Goal: Task Accomplishment & Management: Manage account settings

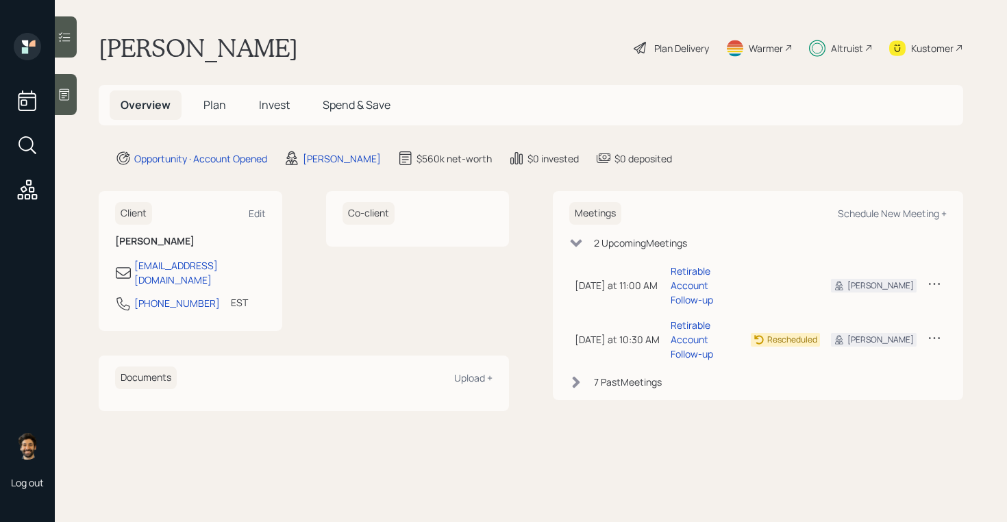
click at [201, 108] on h5 "Plan" at bounding box center [214, 104] width 45 height 29
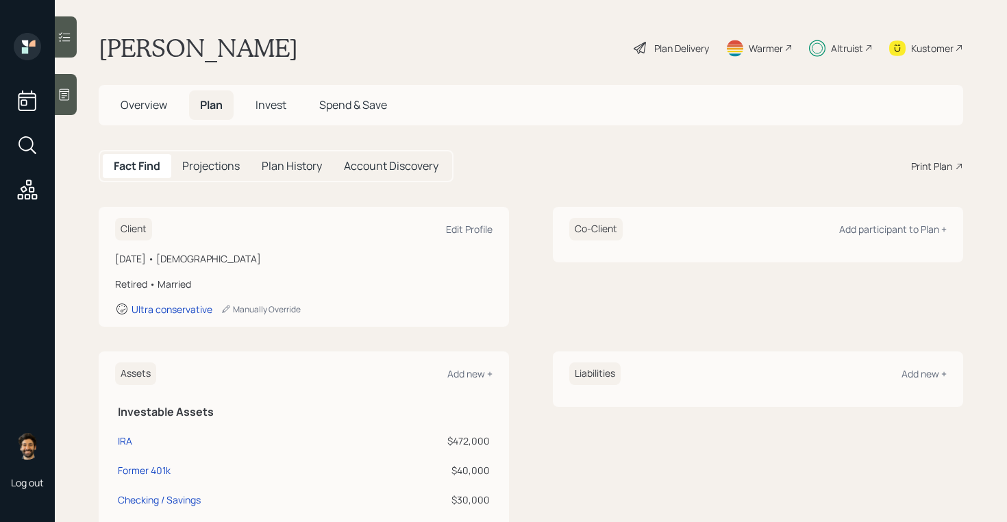
click at [868, 49] on icon at bounding box center [868, 48] width 8 height 8
click at [837, 49] on div "Altruist" at bounding box center [847, 48] width 32 height 14
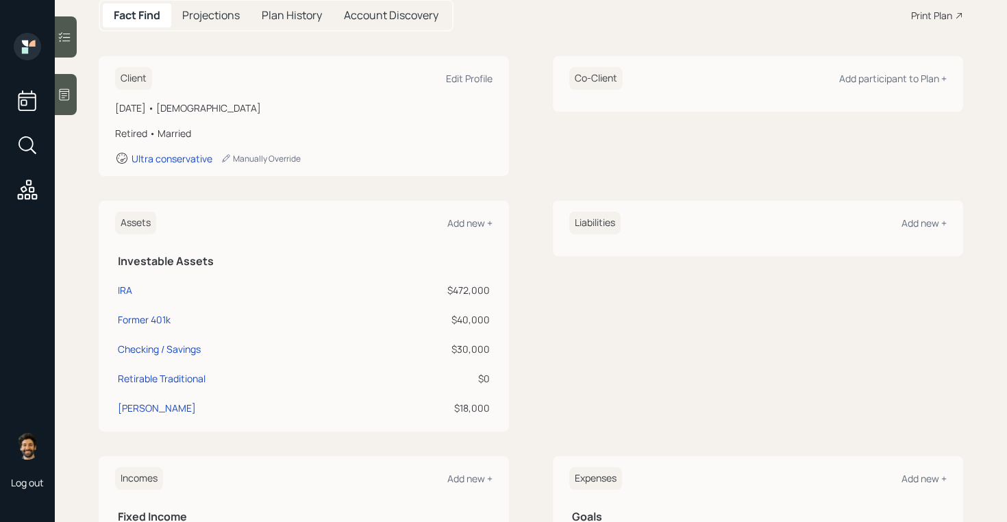
scroll to position [174, 0]
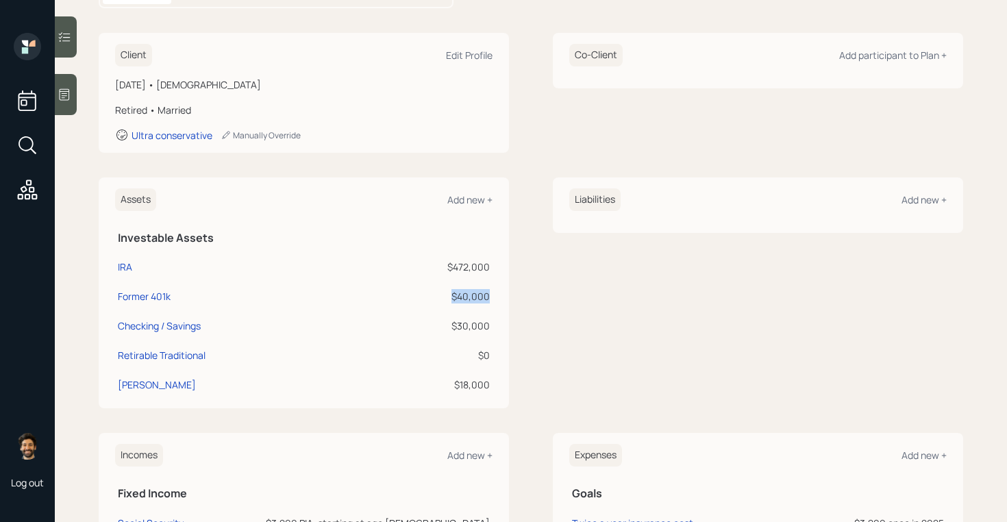
drag, startPoint x: 489, startPoint y: 294, endPoint x: 440, endPoint y: 290, distance: 48.8
click at [440, 290] on div "$40,000" at bounding box center [428, 296] width 123 height 14
click at [460, 264] on div "$472,000" at bounding box center [428, 267] width 123 height 14
click at [453, 379] on div "$18,000" at bounding box center [428, 384] width 123 height 14
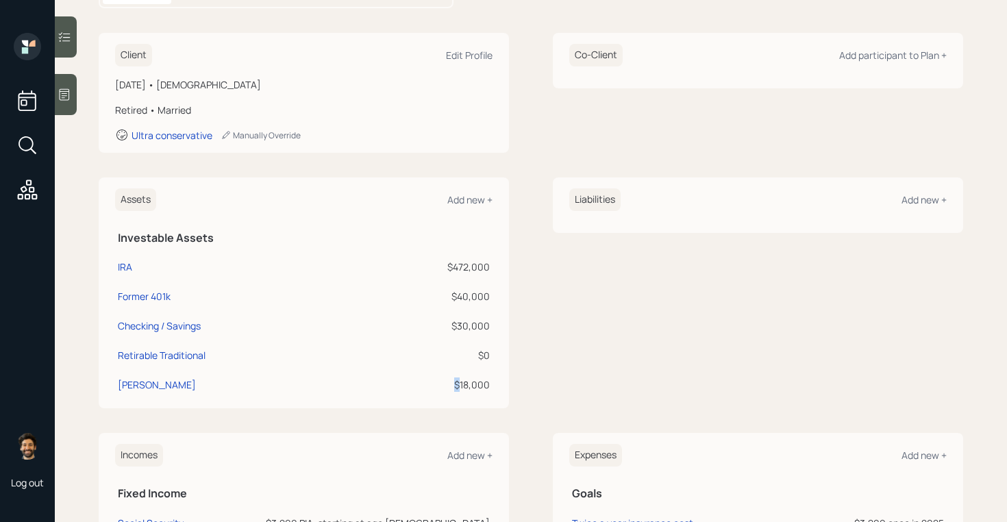
click at [453, 379] on div "$18,000" at bounding box center [428, 384] width 123 height 14
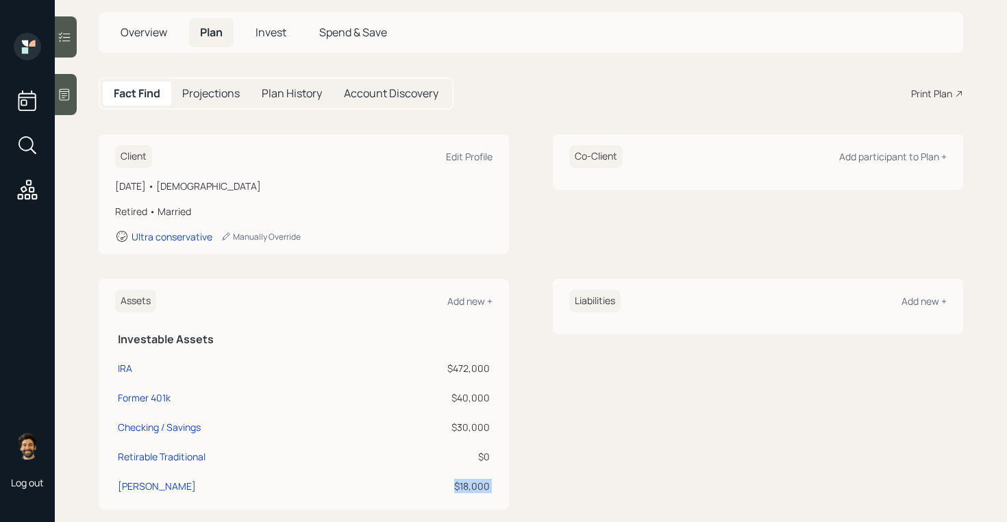
scroll to position [0, 0]
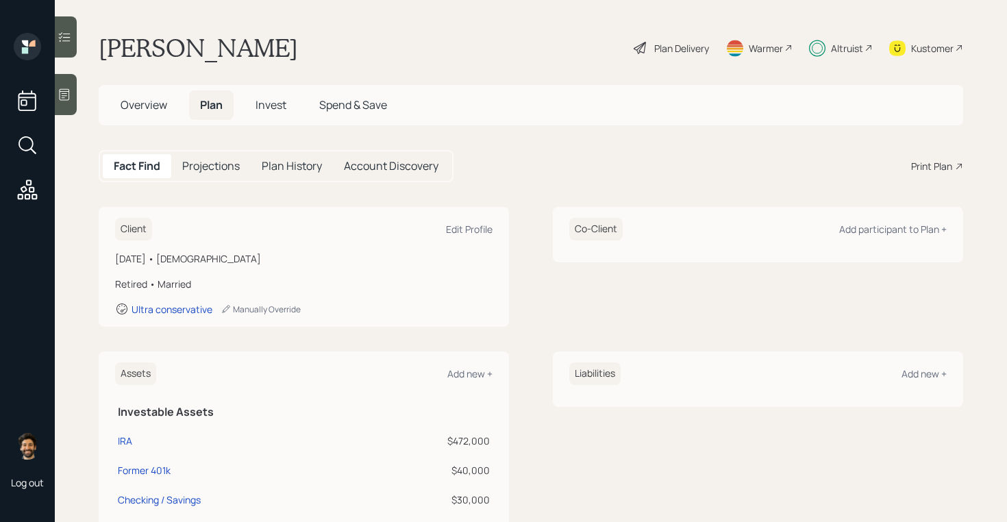
click at [840, 49] on div "Altruist" at bounding box center [847, 48] width 32 height 14
click at [268, 98] on span "Invest" at bounding box center [270, 104] width 31 height 15
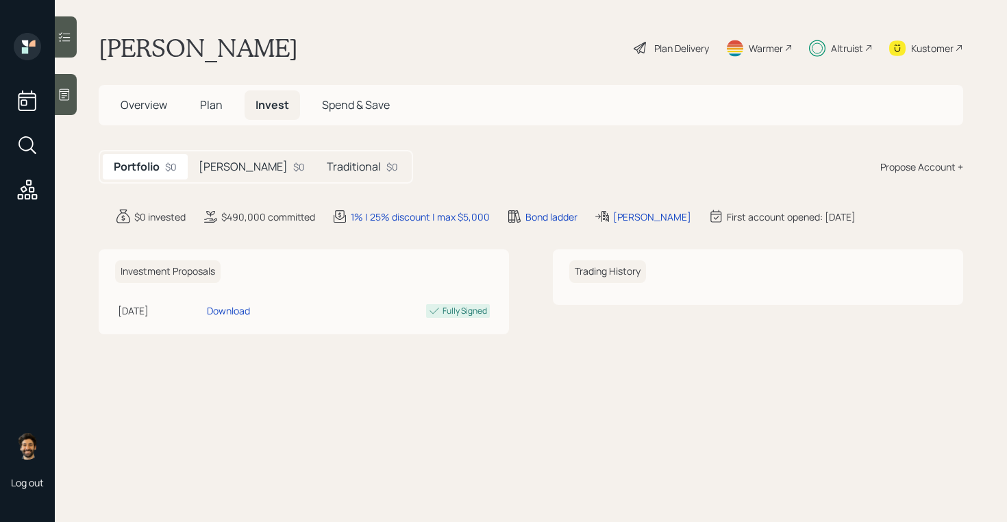
click at [216, 172] on h5 "[PERSON_NAME]" at bounding box center [243, 166] width 89 height 13
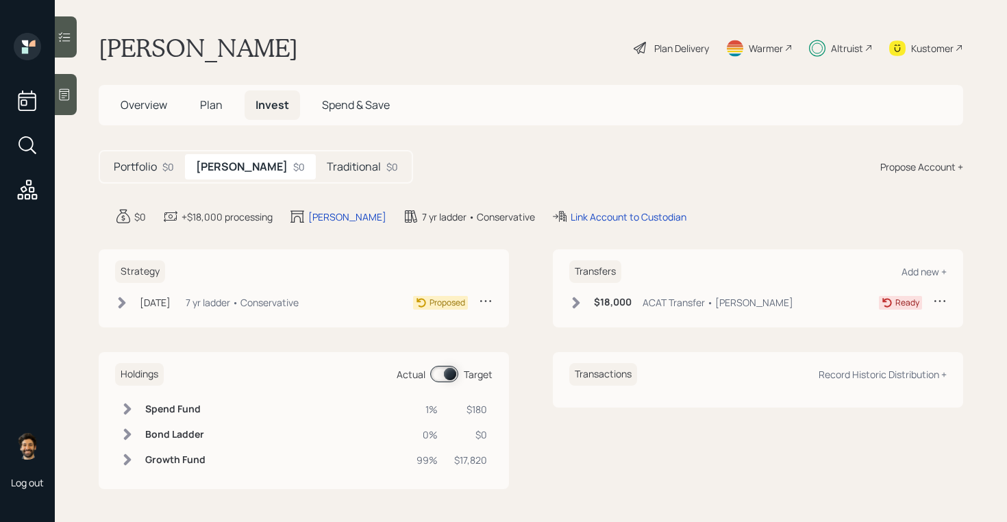
click at [576, 306] on icon at bounding box center [577, 303] width 8 height 12
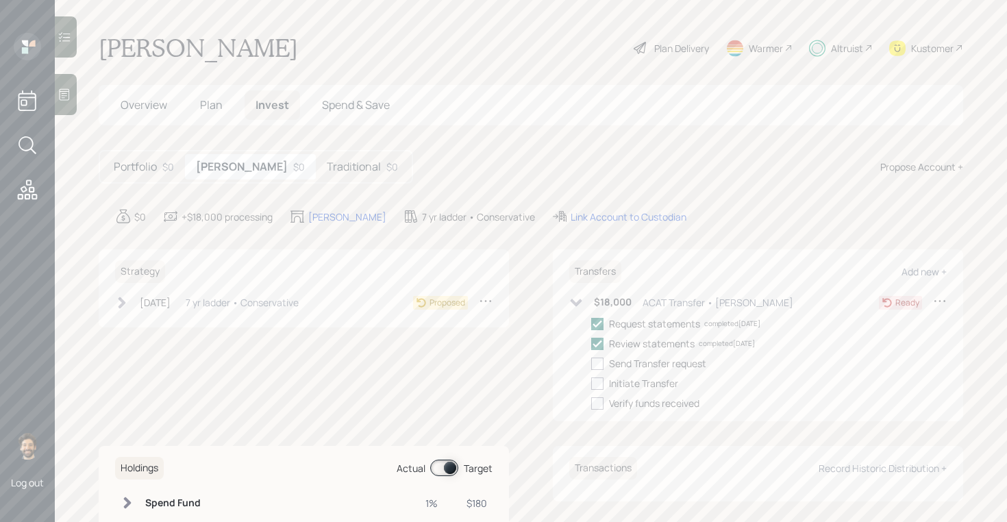
click at [327, 164] on h5 "Traditional" at bounding box center [354, 166] width 54 height 13
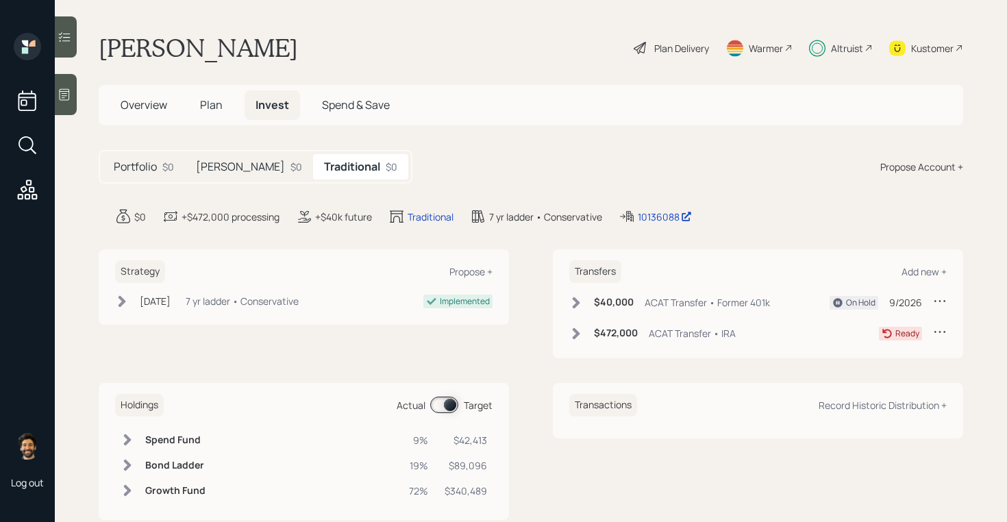
click at [577, 301] on icon at bounding box center [577, 303] width 8 height 12
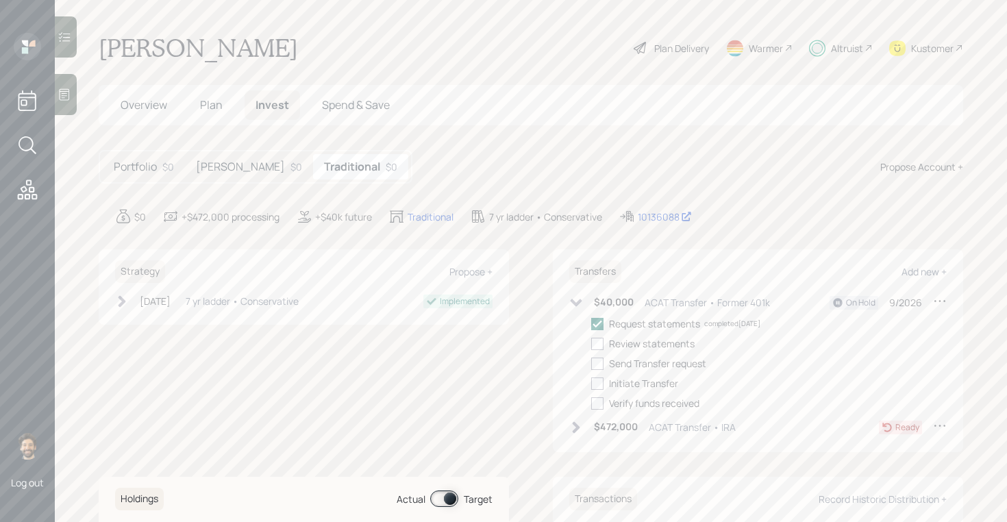
click at [582, 307] on icon at bounding box center [576, 303] width 14 height 14
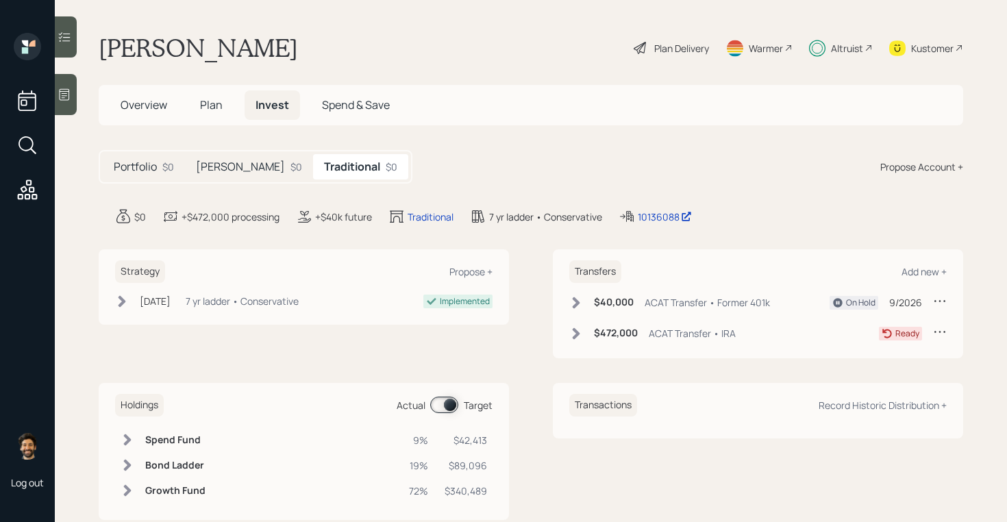
click at [580, 334] on icon at bounding box center [576, 334] width 14 height 14
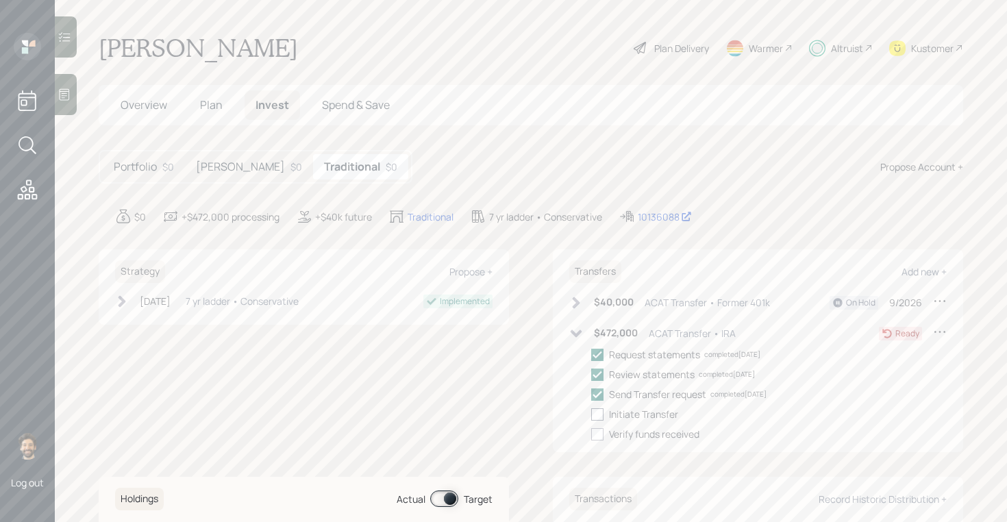
click at [597, 411] on div at bounding box center [597, 414] width 12 height 12
click at [591, 414] on input "checkbox" at bounding box center [590, 414] width 1 height 1
checkbox input "true"
click at [216, 171] on h5 "[PERSON_NAME]" at bounding box center [240, 166] width 89 height 13
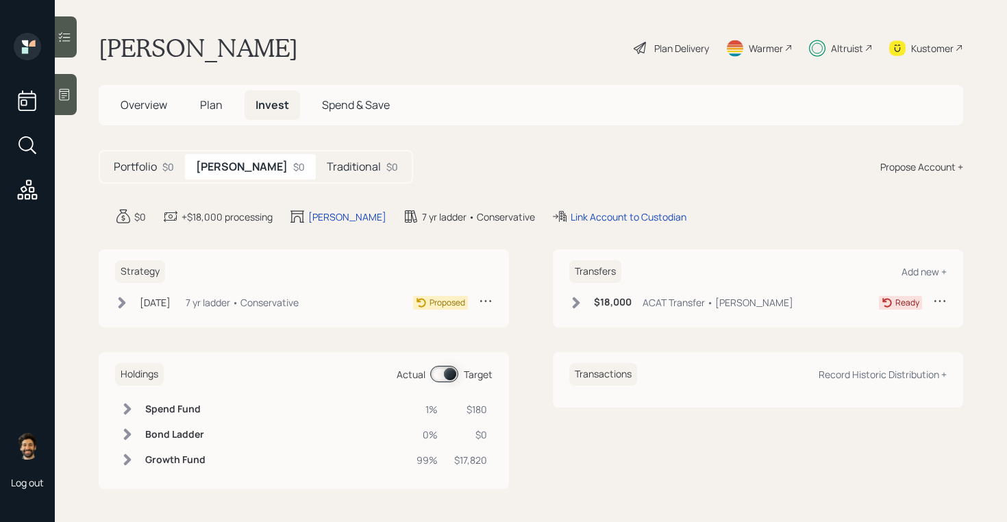
click at [583, 299] on icon at bounding box center [576, 303] width 14 height 14
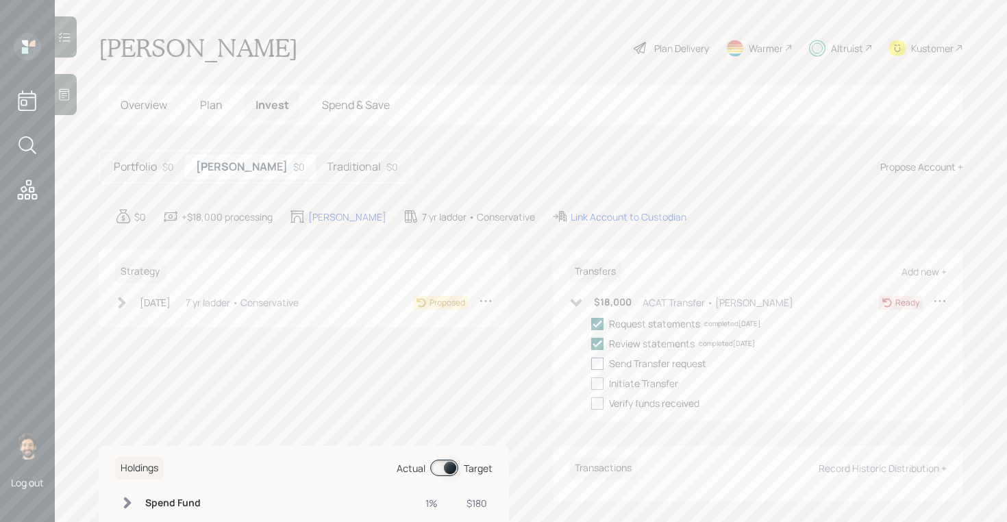
click at [598, 361] on div at bounding box center [597, 364] width 12 height 12
click at [591, 363] on input "checkbox" at bounding box center [590, 363] width 1 height 1
checkbox input "true"
click at [599, 379] on div at bounding box center [597, 383] width 12 height 12
click at [591, 383] on input "checkbox" at bounding box center [590, 383] width 1 height 1
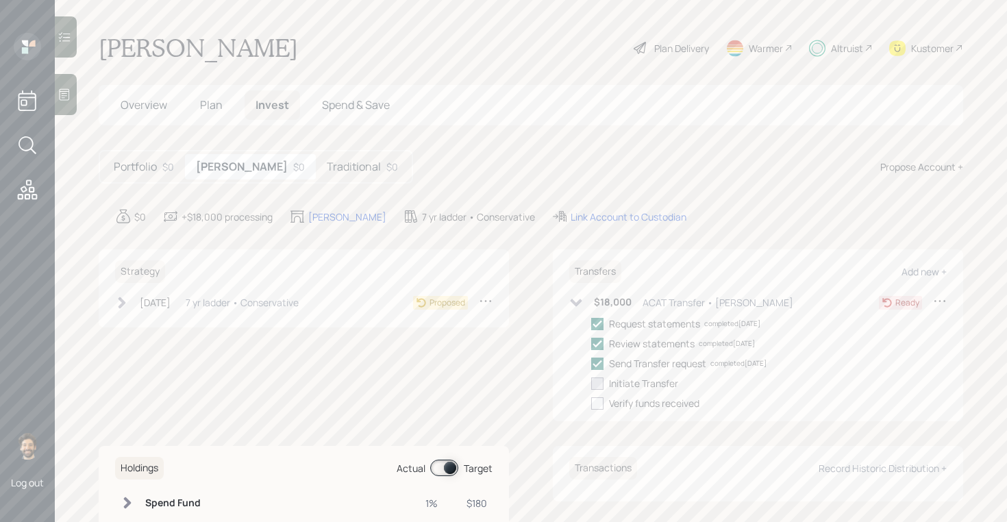
checkbox input "true"
click at [327, 166] on h5 "Traditional" at bounding box center [354, 166] width 54 height 13
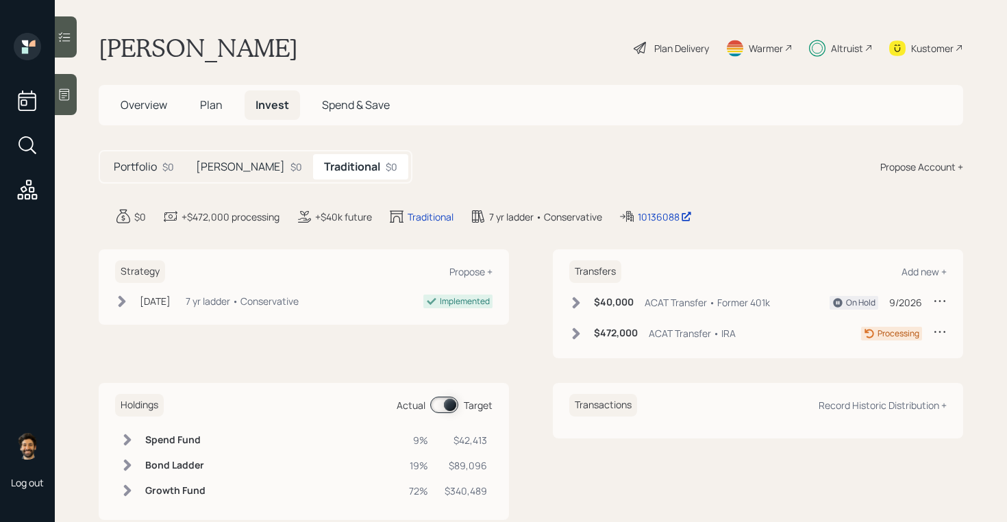
click at [220, 166] on h5 "[PERSON_NAME]" at bounding box center [240, 166] width 89 height 13
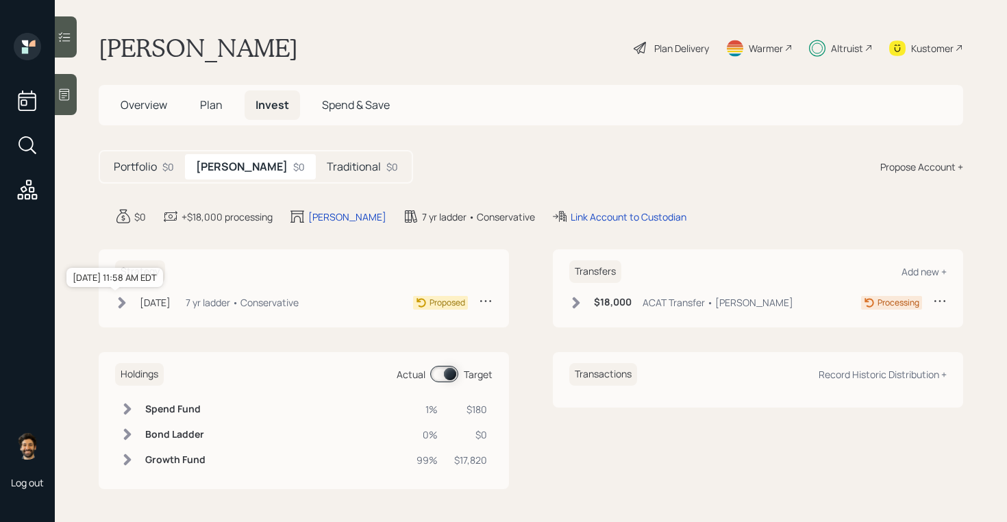
click at [170, 298] on div "[DATE]" at bounding box center [155, 302] width 31 height 14
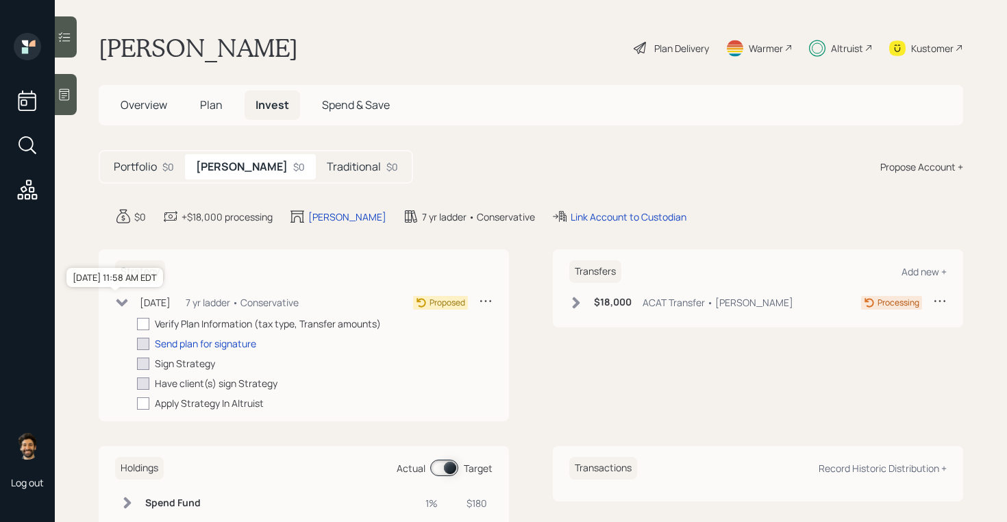
click at [160, 303] on div "[DATE]" at bounding box center [155, 302] width 31 height 14
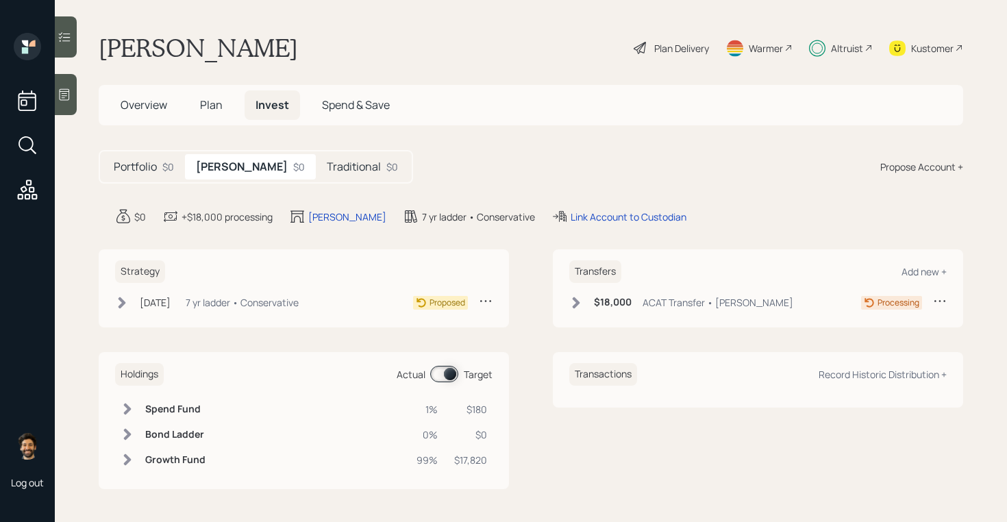
click at [316, 158] on div "Traditional $0" at bounding box center [362, 166] width 93 height 25
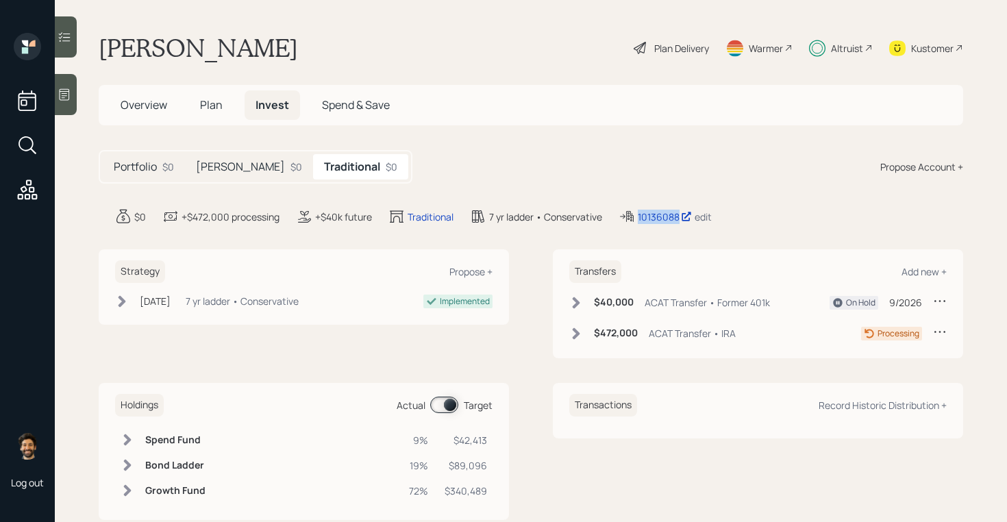
drag, startPoint x: 682, startPoint y: 218, endPoint x: 619, endPoint y: 218, distance: 62.3
click at [619, 218] on div "$0 +$472,000 processing +$40k future Traditional 7 yr ladder • Conservative 101…" at bounding box center [539, 216] width 848 height 16
copy div "10136088"
drag, startPoint x: 658, startPoint y: 222, endPoint x: 698, endPoint y: 16, distance: 210.1
click at [0, 0] on div "Log out [PERSON_NAME] Plan Delivery Warmer Altruist Kustomer Overview Plan Inve…" at bounding box center [503, 261] width 1007 height 522
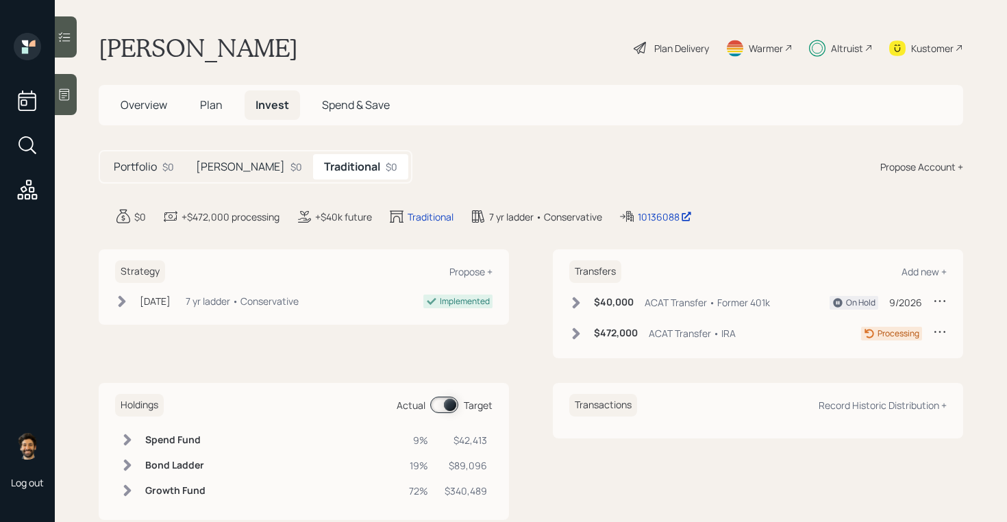
click at [216, 166] on h5 "[PERSON_NAME]" at bounding box center [240, 166] width 89 height 13
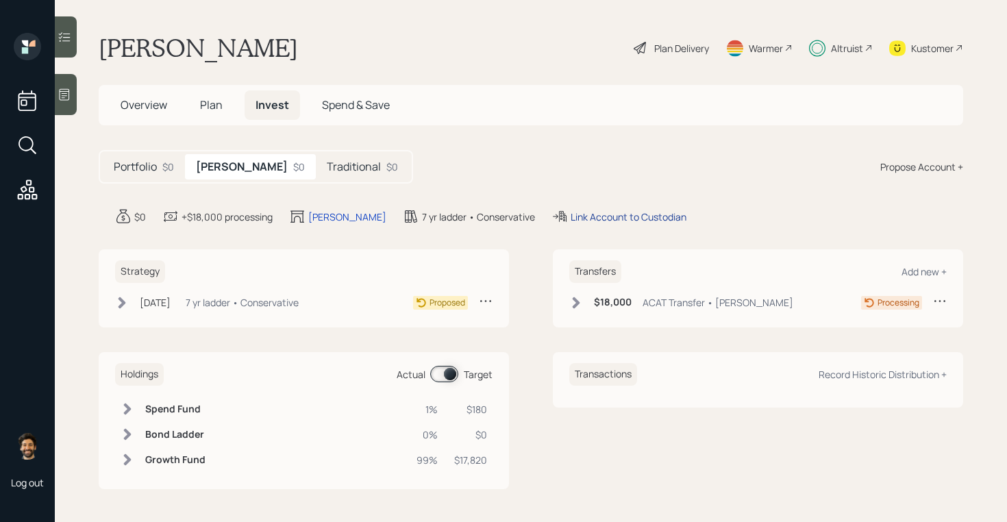
click at [574, 216] on div "Link Account to Custodian" at bounding box center [629, 217] width 116 height 14
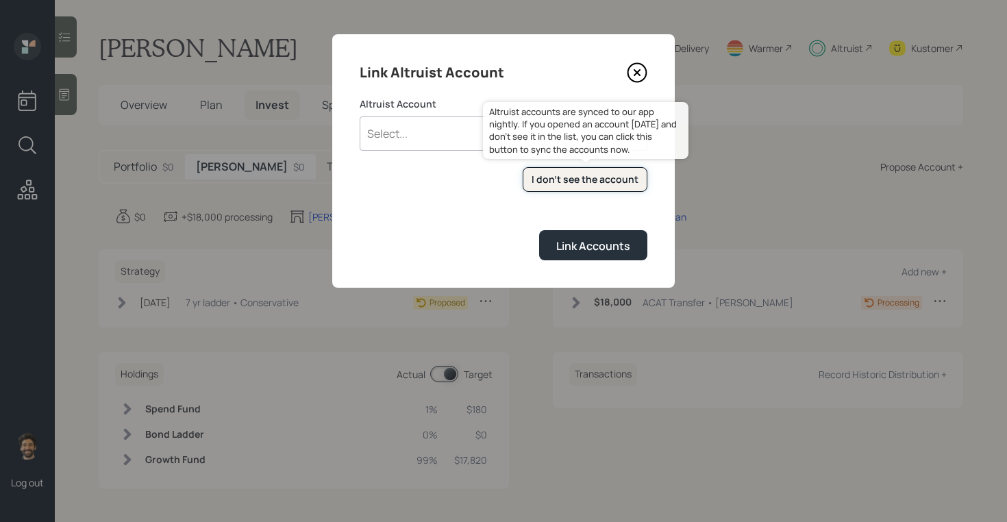
click at [560, 191] on button "I don't see the account" at bounding box center [585, 179] width 125 height 25
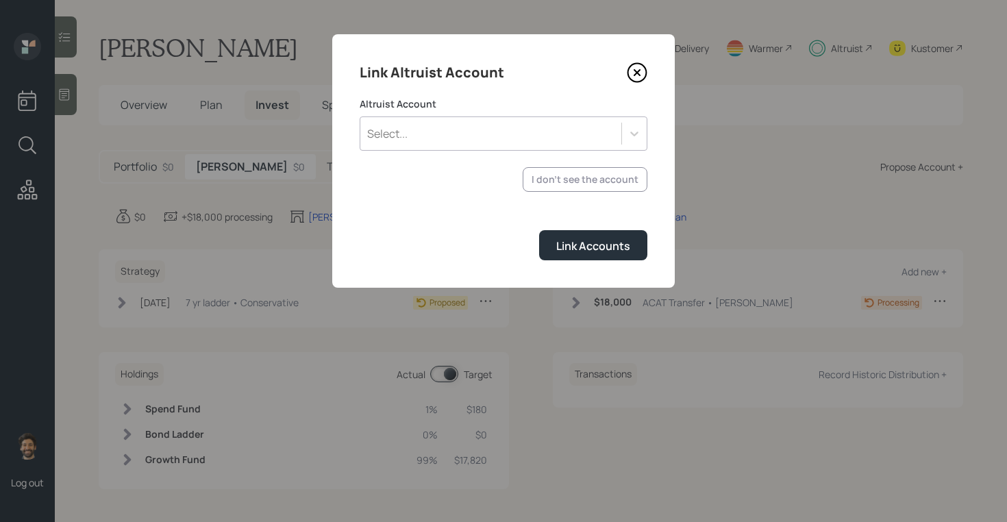
click at [436, 134] on div "Select..." at bounding box center [490, 133] width 261 height 23
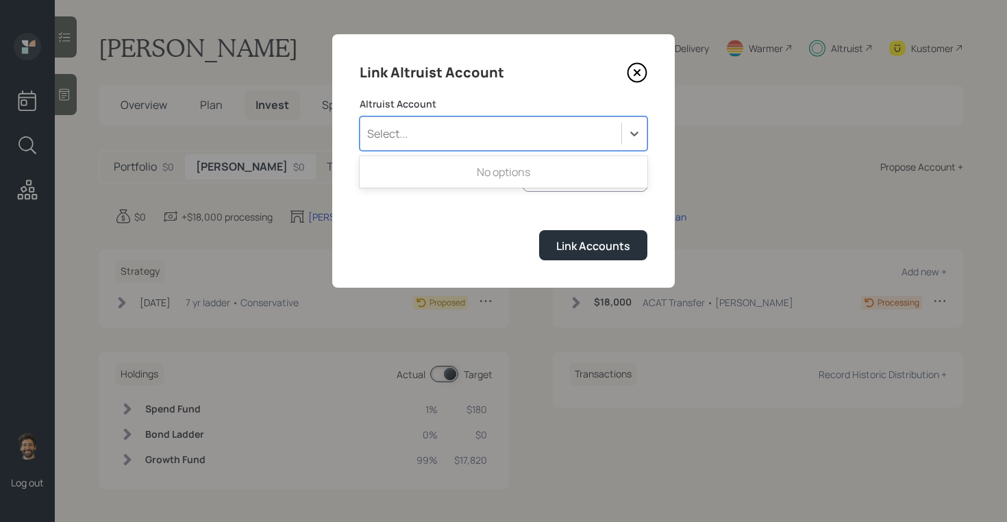
click at [482, 110] on label "Altruist Account" at bounding box center [504, 104] width 288 height 14
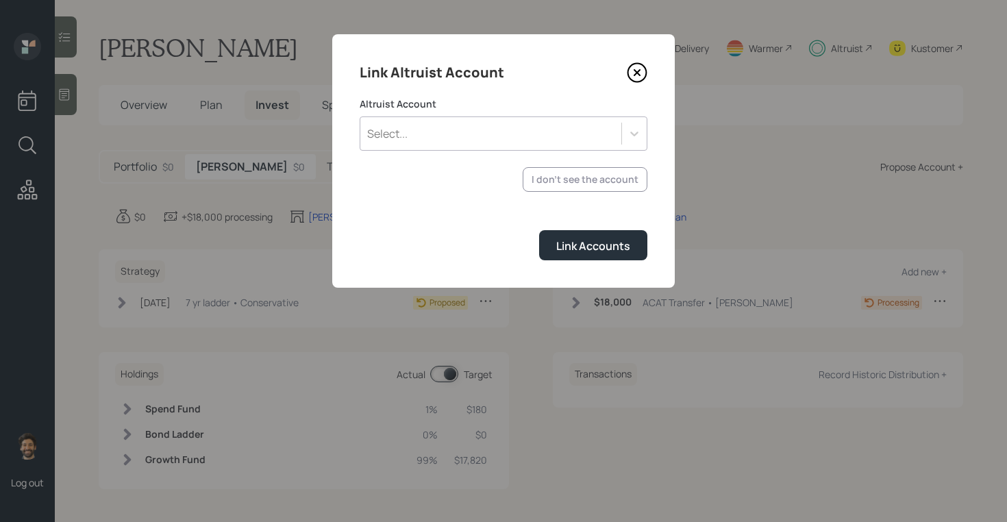
click at [508, 134] on div "Select..." at bounding box center [490, 133] width 261 height 23
click at [491, 132] on div "Select..." at bounding box center [490, 133] width 261 height 23
click at [530, 142] on div "Select..." at bounding box center [490, 133] width 261 height 23
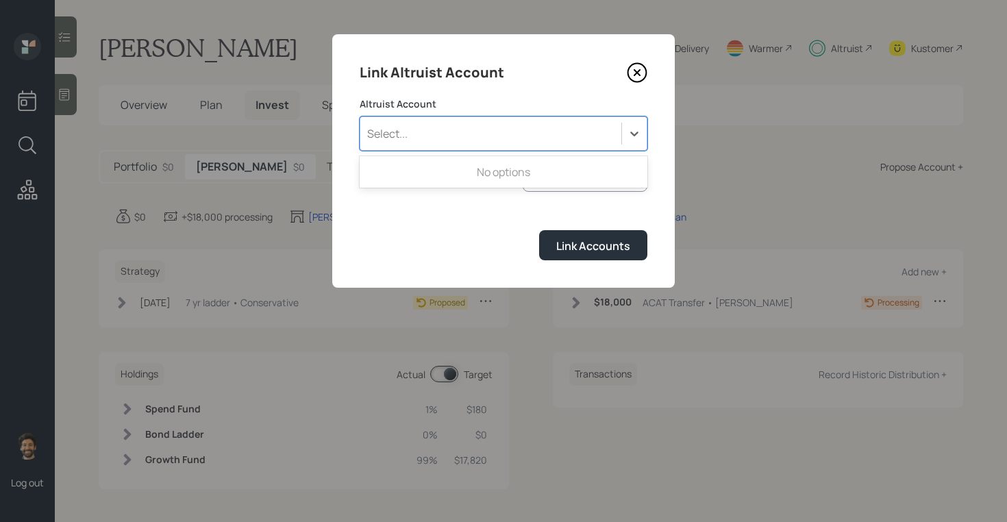
click at [485, 117] on div "Select..." at bounding box center [504, 133] width 288 height 34
click at [475, 137] on div "Select..." at bounding box center [490, 133] width 261 height 23
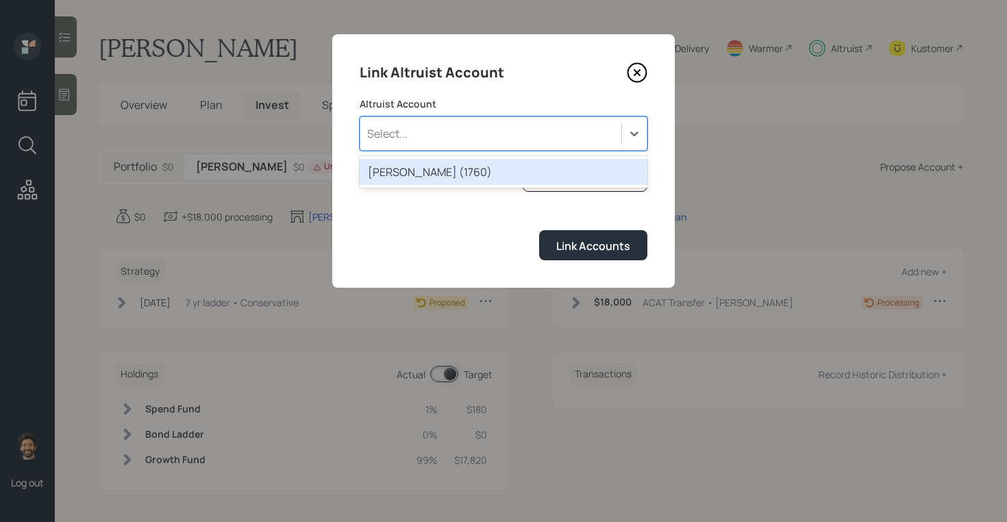
click at [479, 132] on div "Select..." at bounding box center [490, 133] width 261 height 23
click at [477, 139] on div "Select..." at bounding box center [490, 133] width 261 height 23
click at [472, 166] on div "[PERSON_NAME] (1760)" at bounding box center [504, 172] width 288 height 26
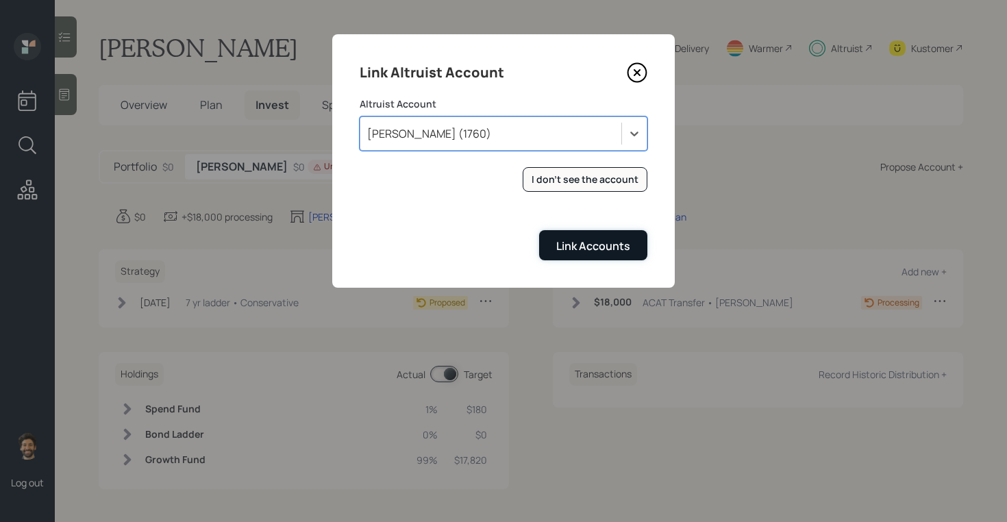
click at [573, 255] on button "Link Accounts" at bounding box center [593, 244] width 108 height 29
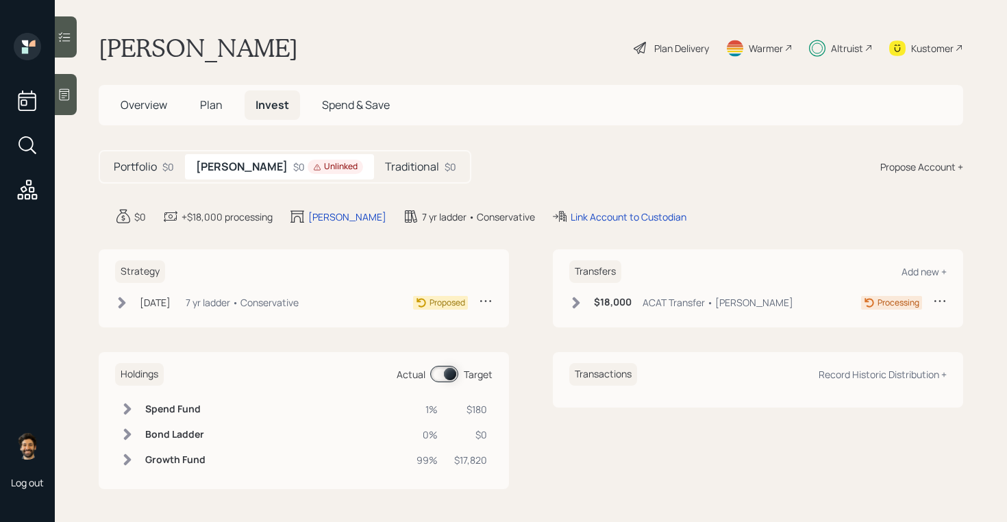
click at [594, 301] on h6 "$18,000" at bounding box center [613, 303] width 38 height 12
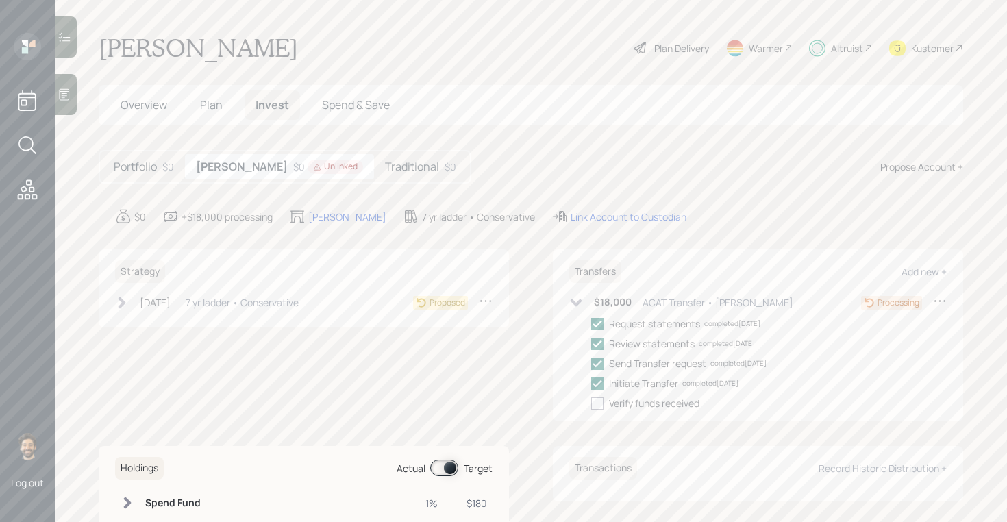
click at [385, 172] on h5 "Traditional" at bounding box center [412, 166] width 54 height 13
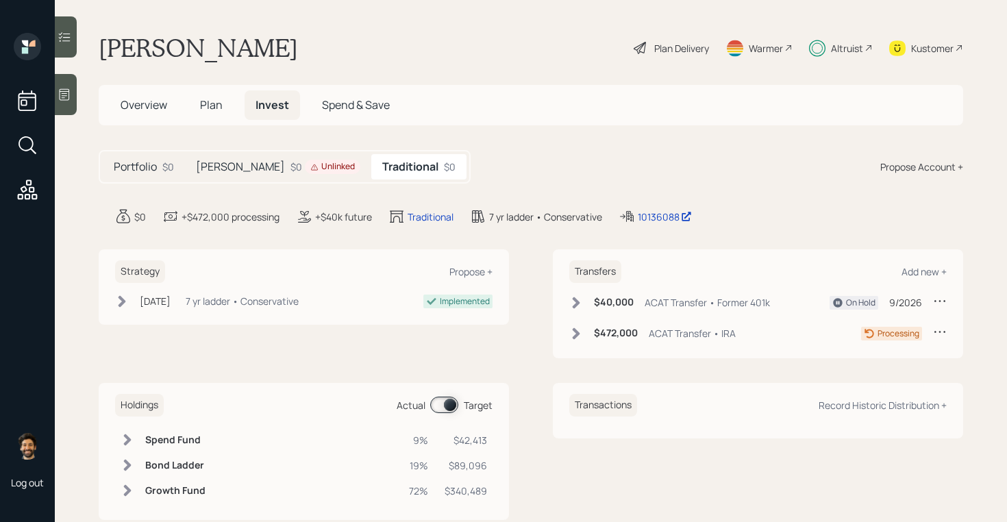
click at [290, 165] on div "$0 Unlinked" at bounding box center [325, 167] width 70 height 14
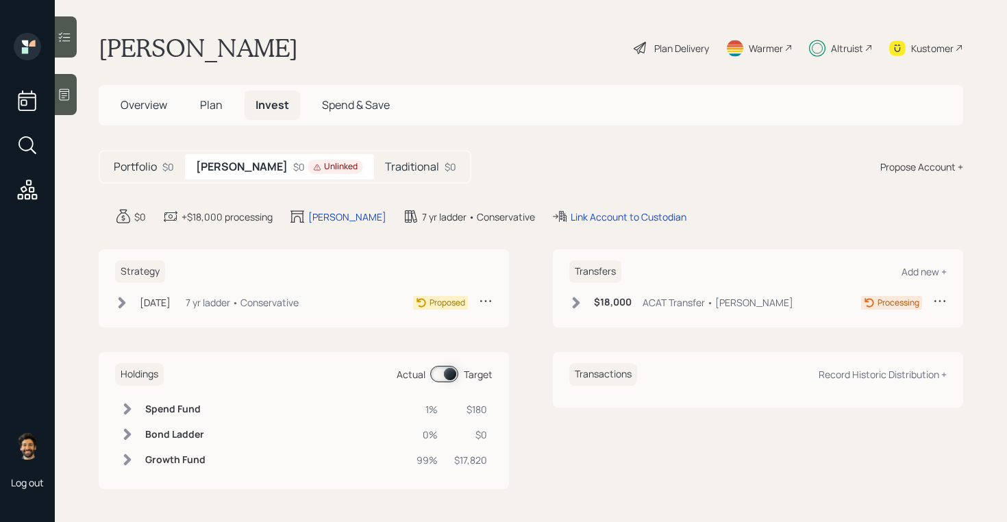
click at [385, 165] on h5 "Traditional" at bounding box center [412, 166] width 54 height 13
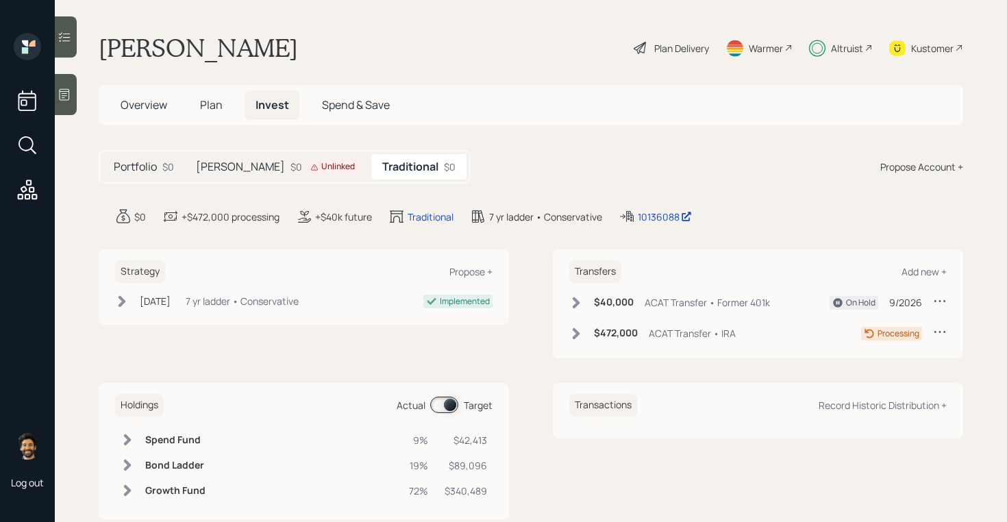
click at [290, 168] on div "$0 Unlinked" at bounding box center [325, 167] width 70 height 14
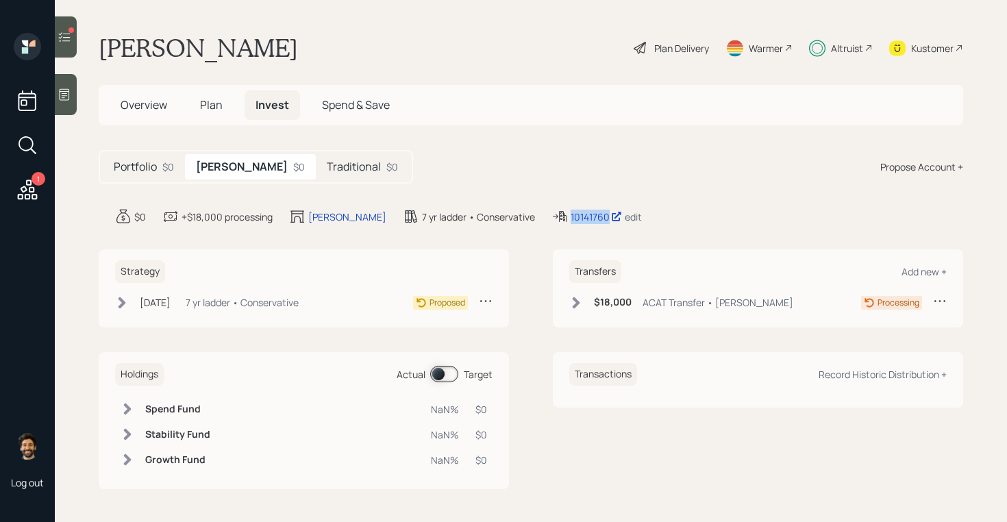
drag, startPoint x: 554, startPoint y: 216, endPoint x: 499, endPoint y: 215, distance: 54.8
click at [551, 215] on div "10141760 edit" at bounding box center [596, 216] width 90 height 16
copy div "10141760"
drag, startPoint x: 541, startPoint y: 218, endPoint x: 581, endPoint y: 1, distance: 220.7
click at [0, 0] on div "1 Log out Marcella Brodie Plan Delivery Warmer Altruist Kustomer Overview Plan …" at bounding box center [503, 261] width 1007 height 522
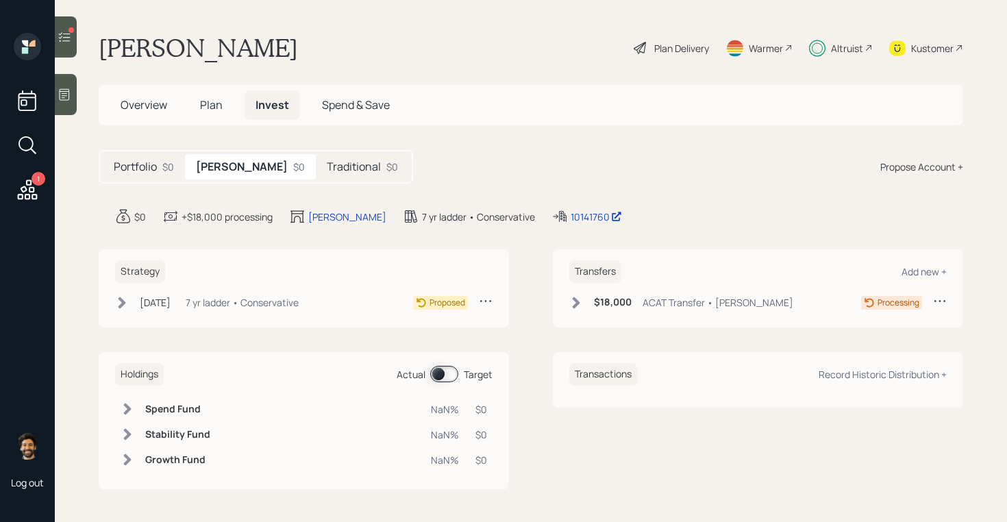
click at [66, 38] on icon at bounding box center [65, 37] width 14 height 14
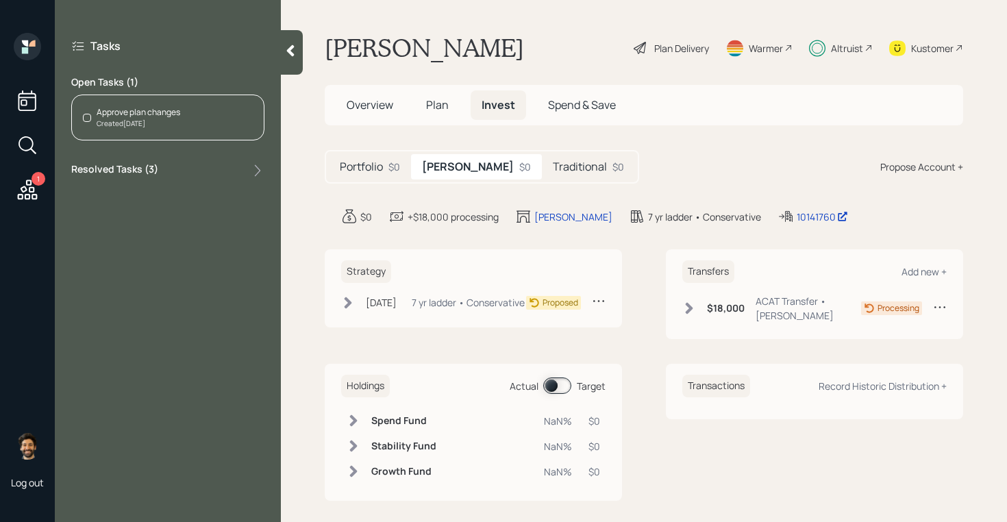
click at [192, 120] on div "Approve plan changes Created Today" at bounding box center [167, 118] width 193 height 46
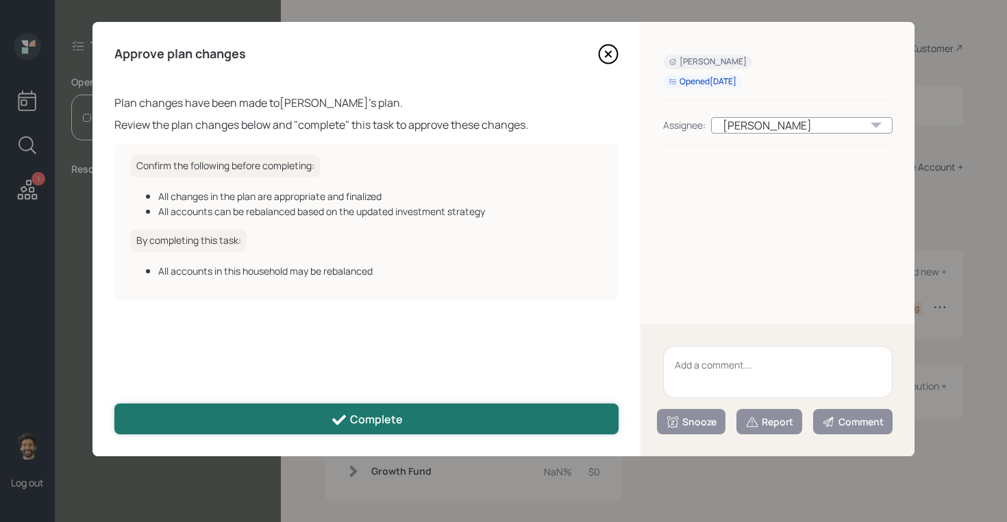
click at [394, 412] on div "Complete" at bounding box center [367, 420] width 72 height 16
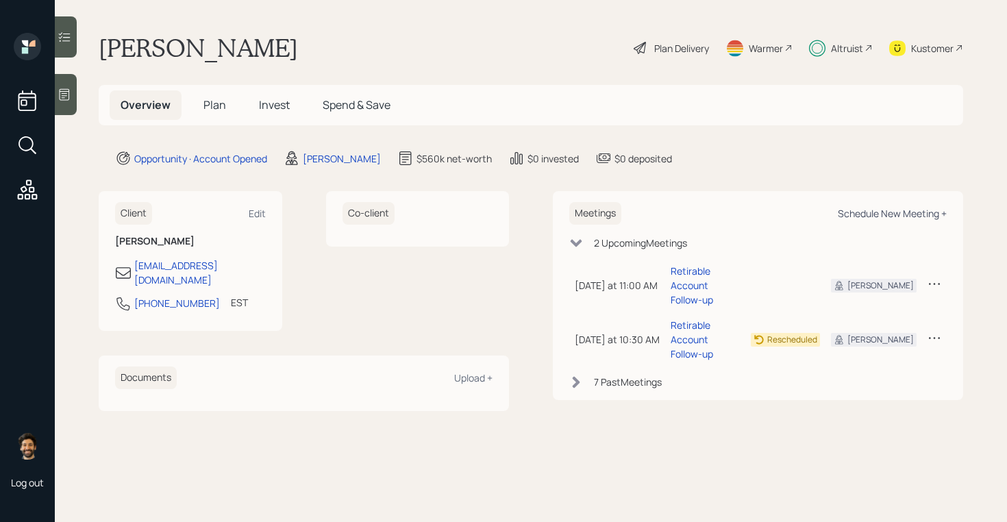
click at [883, 214] on div "Schedule New Meeting +" at bounding box center [892, 213] width 109 height 13
select select "f14b762f-c7c2-4b89-9227-8fa891345eea"
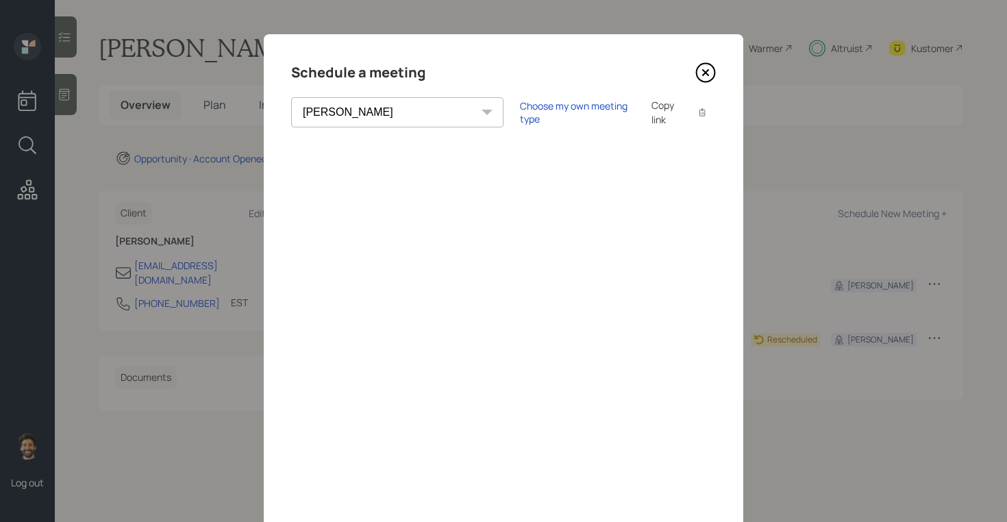
click at [713, 80] on icon at bounding box center [705, 72] width 21 height 21
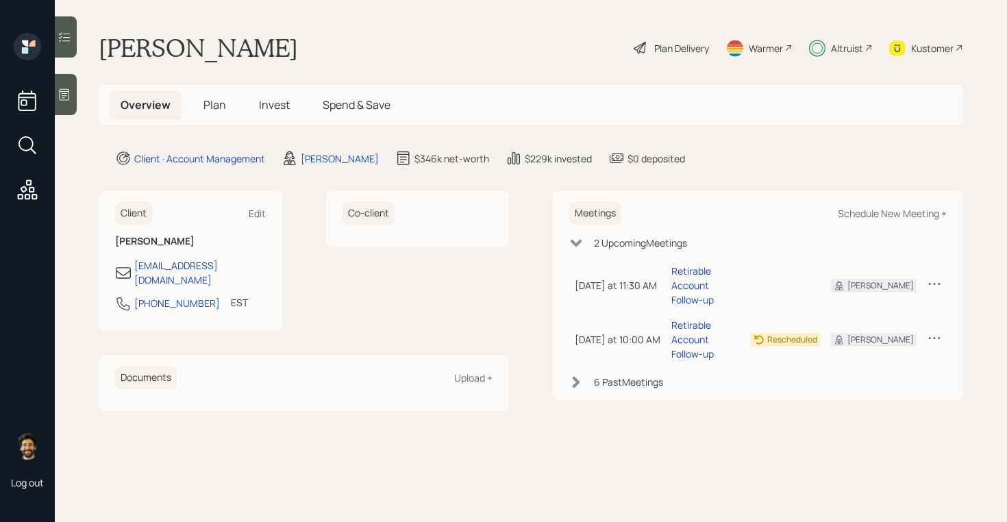
click at [675, 49] on div "Plan Delivery" at bounding box center [681, 48] width 55 height 14
